Goal: Task Accomplishment & Management: Manage account settings

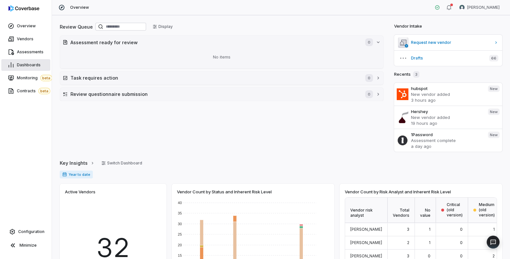
click at [40, 65] on link "Dashboards" at bounding box center [25, 65] width 49 height 12
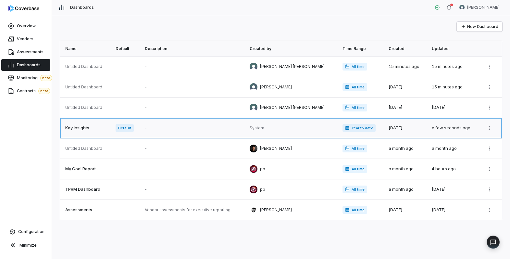
click at [213, 129] on link at bounding box center [193, 128] width 105 height 20
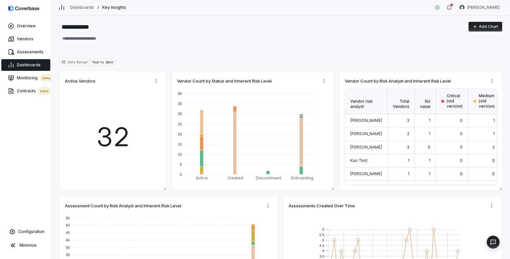
type textarea "*"
click at [32, 233] on span "Configuration" at bounding box center [31, 231] width 26 height 5
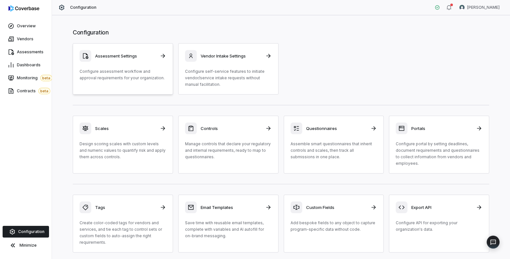
click at [124, 78] on p "Configure assessment workflow and approval requirements for your organization." at bounding box center [123, 74] width 87 height 13
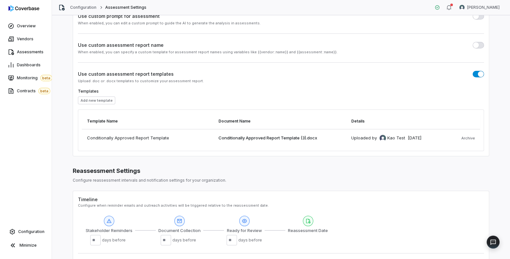
scroll to position [324, 0]
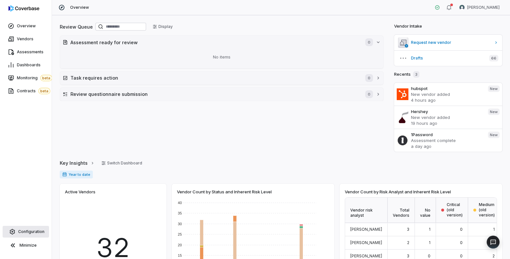
click at [36, 232] on span "Configuration" at bounding box center [31, 231] width 26 height 5
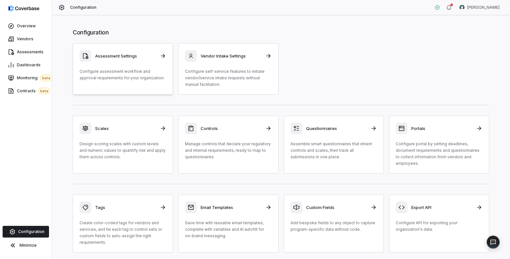
click at [133, 86] on link "Assessment Settings Configure assessment workflow and approval requirements for…" at bounding box center [123, 68] width 100 height 51
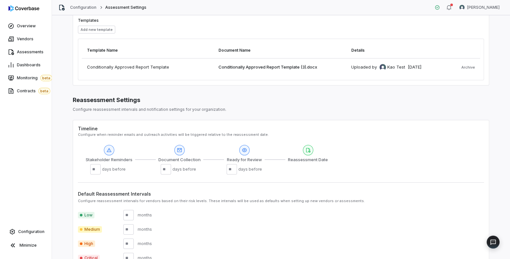
scroll to position [324, 0]
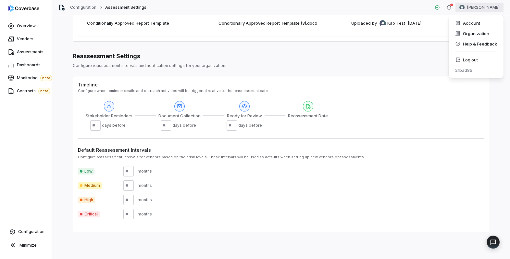
click at [489, 5] on html "Overview Vendors Assessments Dashboards Monitoring beta Contracts beta Configur…" at bounding box center [255, 129] width 510 height 259
click at [481, 58] on div "Log out" at bounding box center [476, 60] width 50 height 10
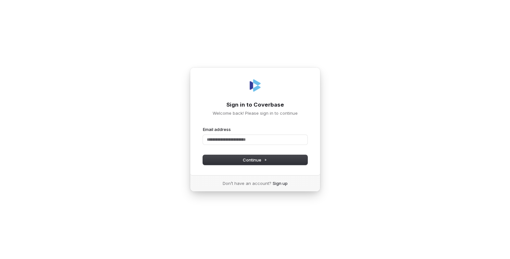
click at [0, 259] on com-1password-button at bounding box center [0, 259] width 0 height 0
click at [251, 141] on input "Email address" at bounding box center [255, 140] width 105 height 10
click at [260, 138] on input "Email address" at bounding box center [255, 140] width 105 height 10
type input "******"
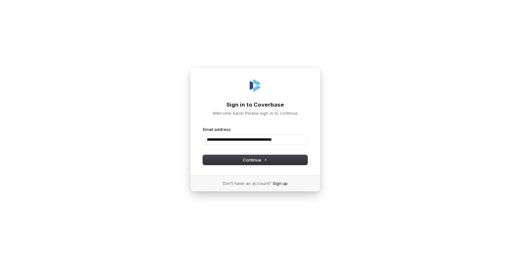
type input "**********"
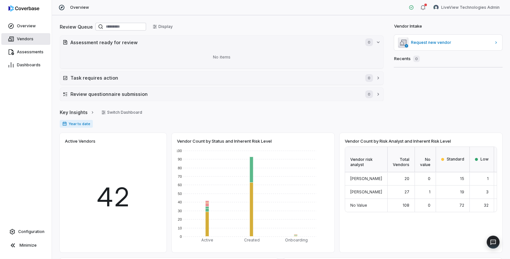
click at [28, 38] on span "Vendors" at bounding box center [25, 38] width 17 height 5
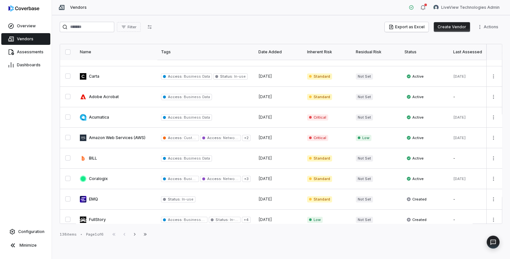
scroll to position [213, 0]
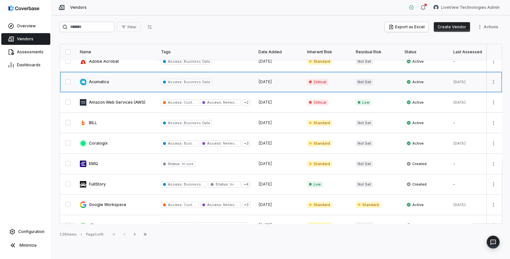
click at [131, 86] on link at bounding box center [116, 82] width 81 height 20
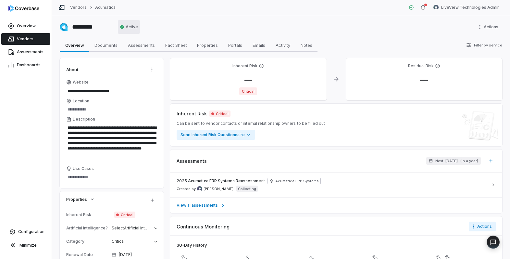
click at [128, 26] on html "**********" at bounding box center [255, 129] width 510 height 259
type textarea "*"
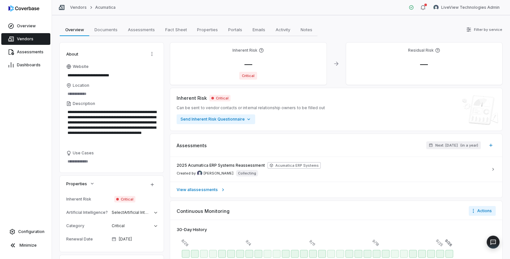
type textarea "*"
